Goal: Task Accomplishment & Management: Manage account settings

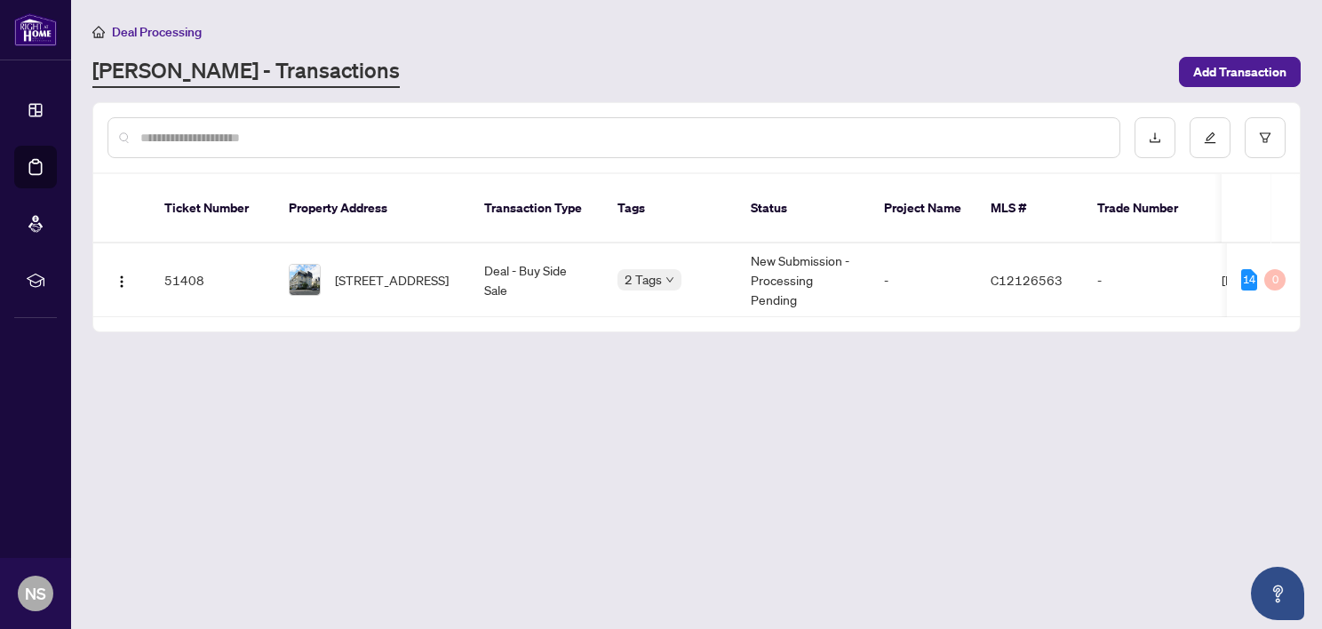
click at [423, 270] on span "[STREET_ADDRESS]" at bounding box center [392, 280] width 114 height 20
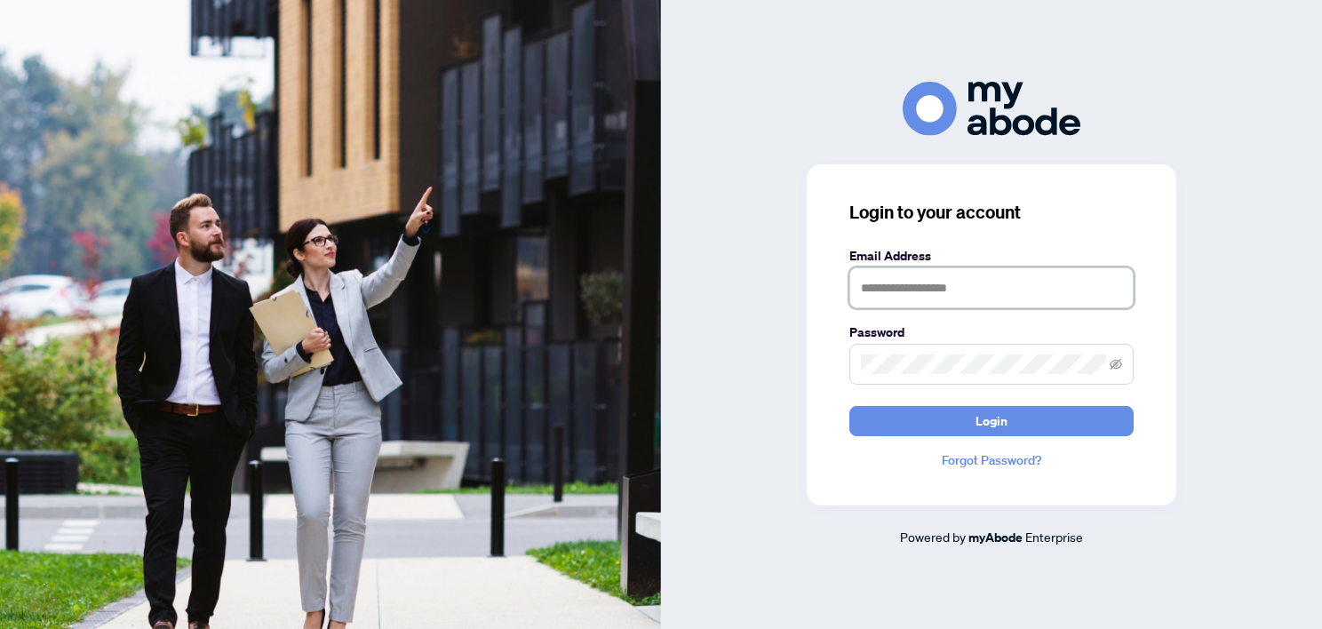
click at [900, 291] on input "text" at bounding box center [991, 287] width 284 height 41
type input "**********"
click at [849, 406] on button "Login" at bounding box center [991, 421] width 284 height 30
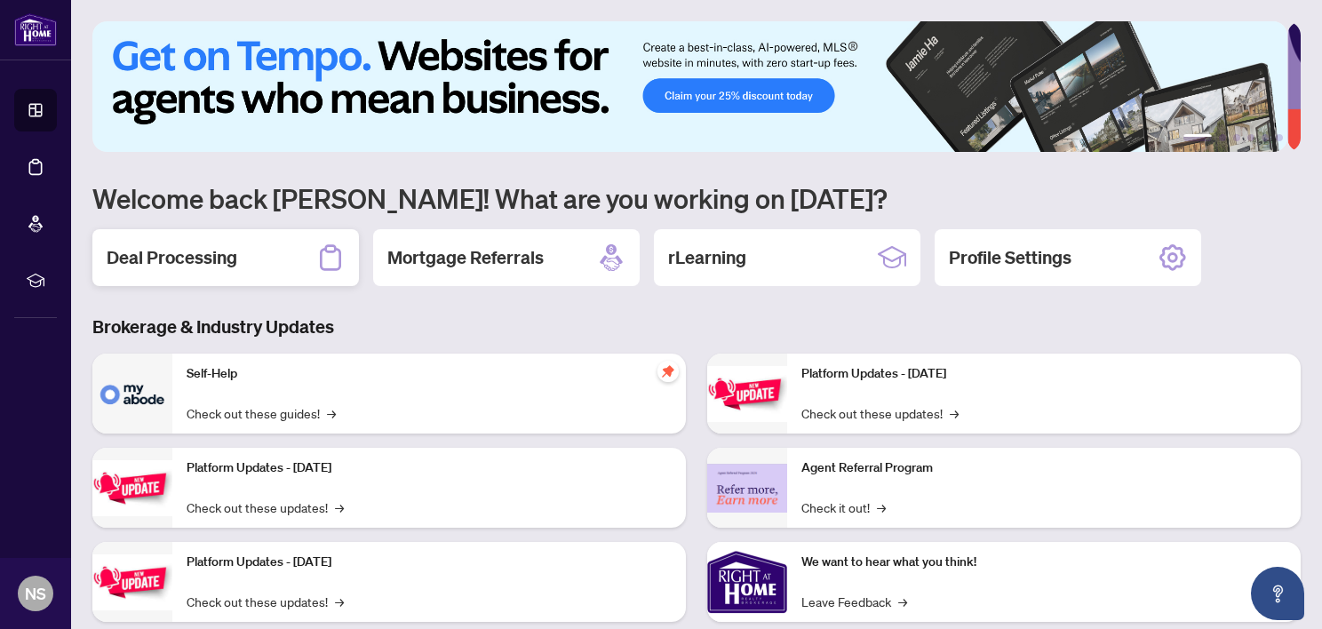
click at [222, 246] on h2 "Deal Processing" at bounding box center [172, 257] width 131 height 25
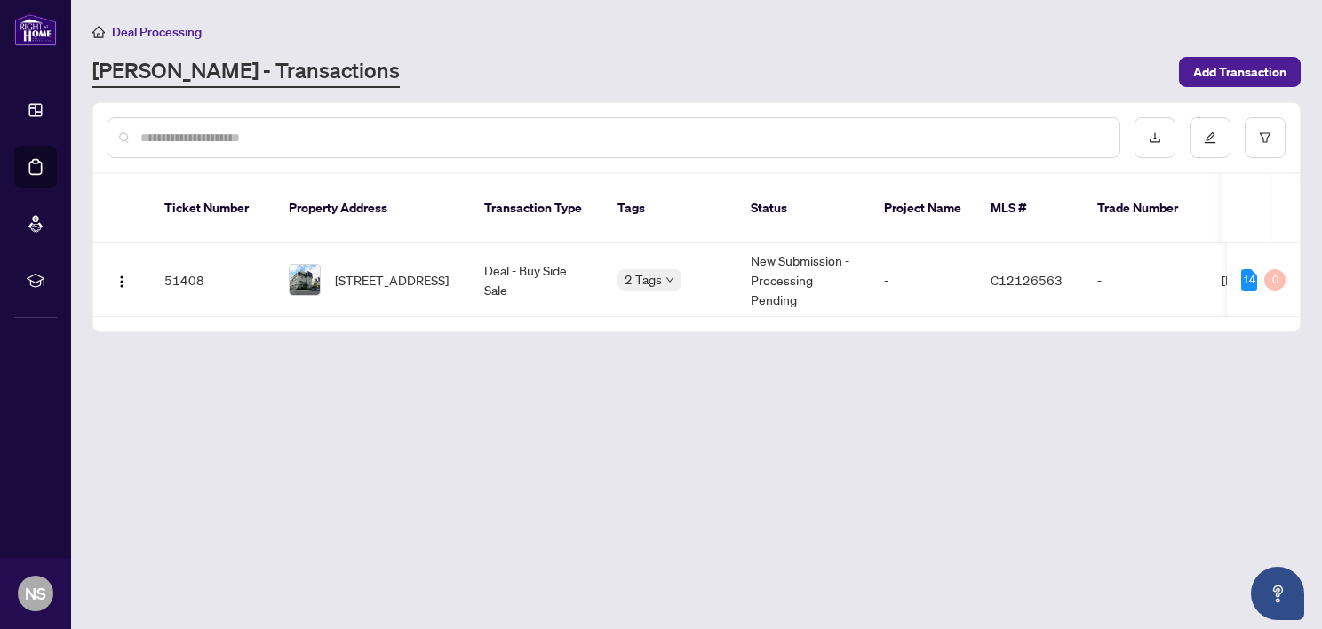
click at [796, 260] on td "New Submission - Processing Pending" at bounding box center [802, 280] width 133 height 74
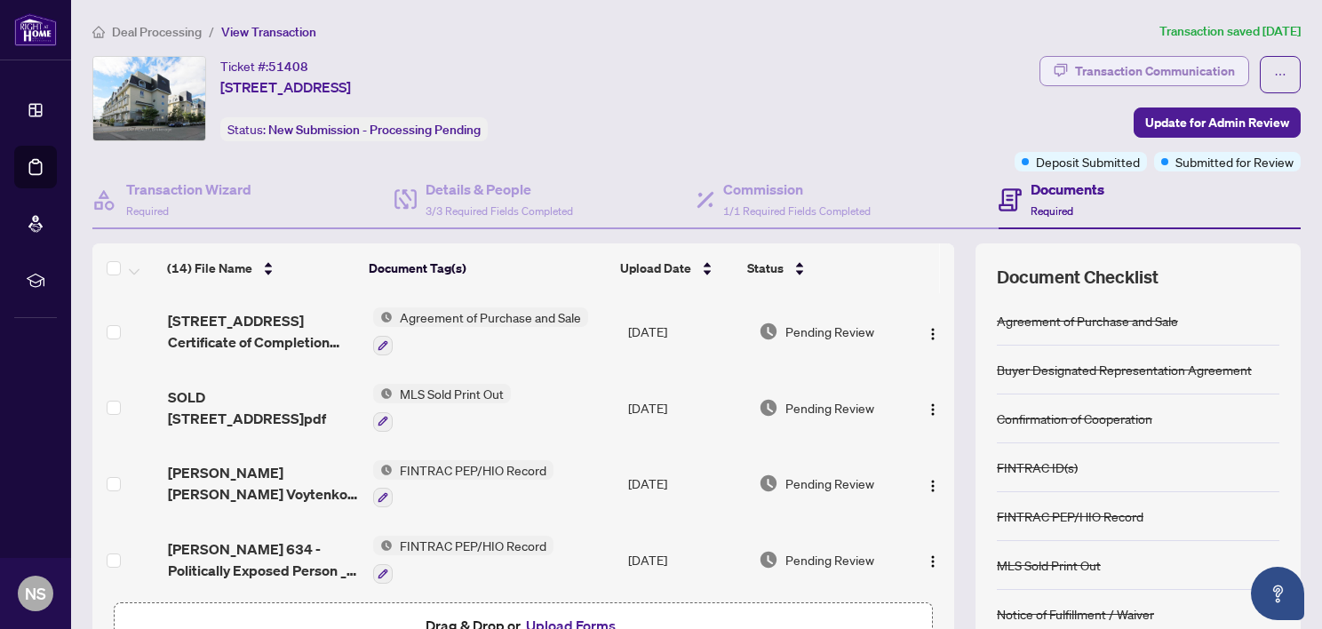
click at [1190, 71] on div "Transaction Communication" at bounding box center [1155, 71] width 160 height 28
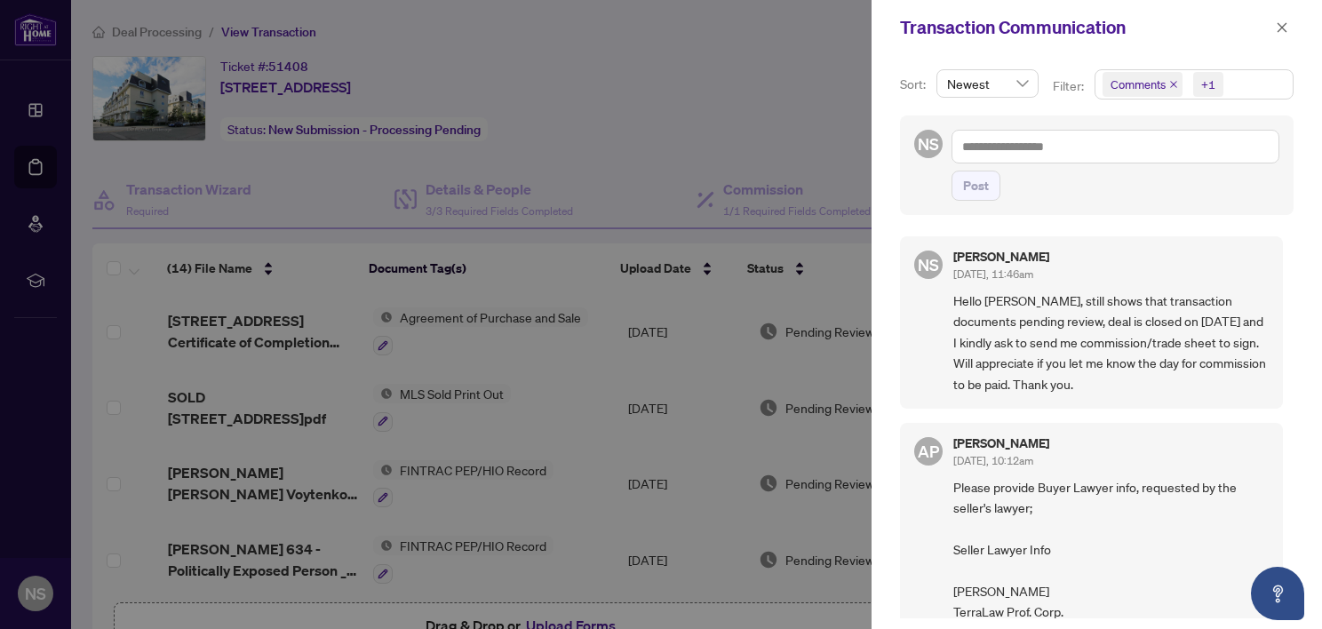
click at [728, 85] on div at bounding box center [661, 314] width 1322 height 629
click at [1282, 25] on icon "close" at bounding box center [1282, 27] width 12 height 12
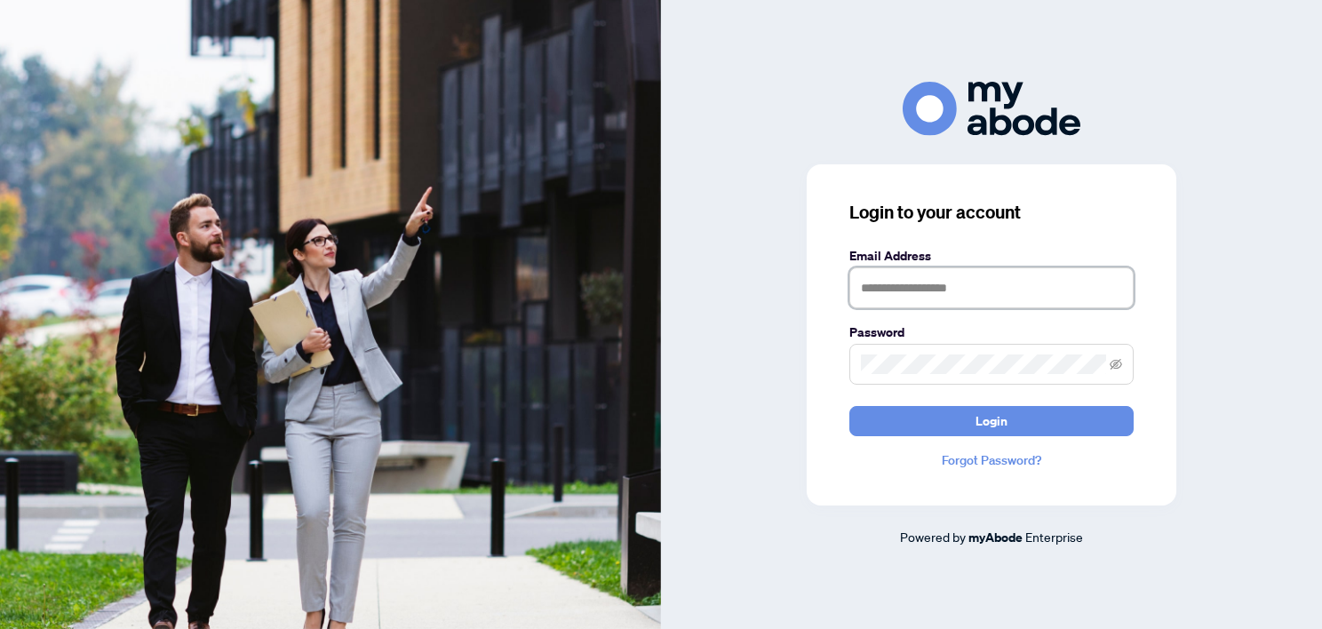
click at [975, 280] on input "text" at bounding box center [991, 287] width 284 height 41
type input "**********"
click at [849, 406] on button "Login" at bounding box center [991, 421] width 284 height 30
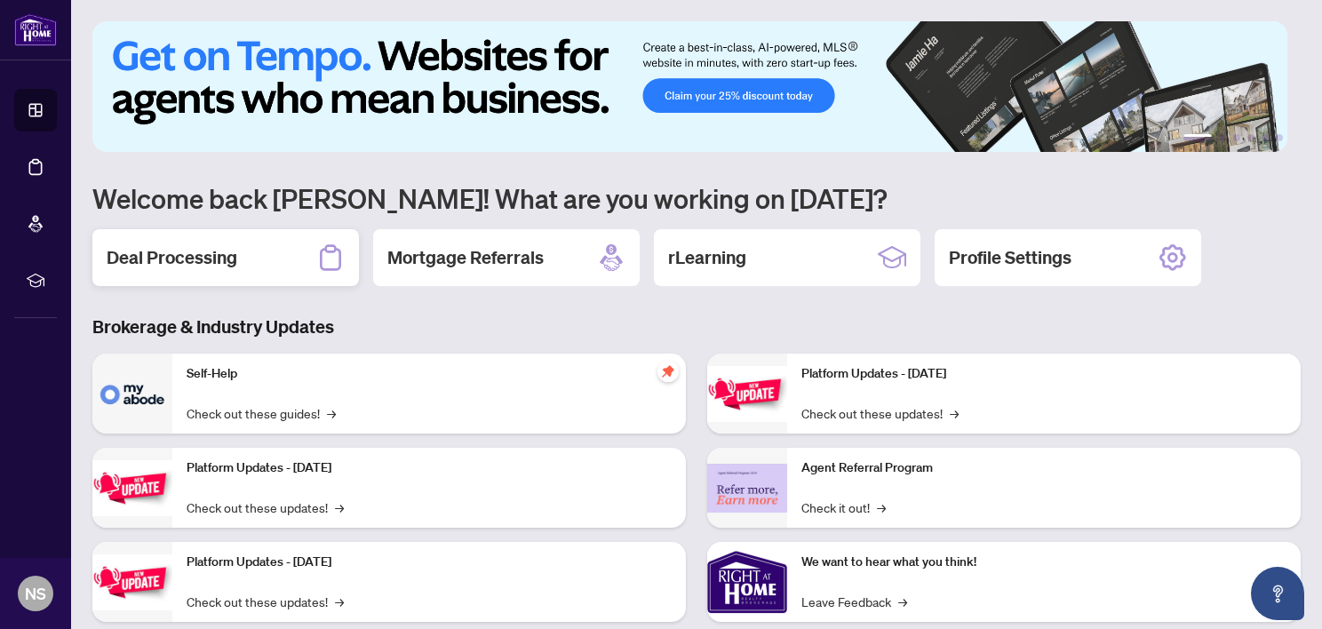
click at [220, 253] on h2 "Deal Processing" at bounding box center [172, 257] width 131 height 25
click at [182, 269] on div "Deal Processing" at bounding box center [225, 257] width 267 height 57
